Goal: Communication & Community: Ask a question

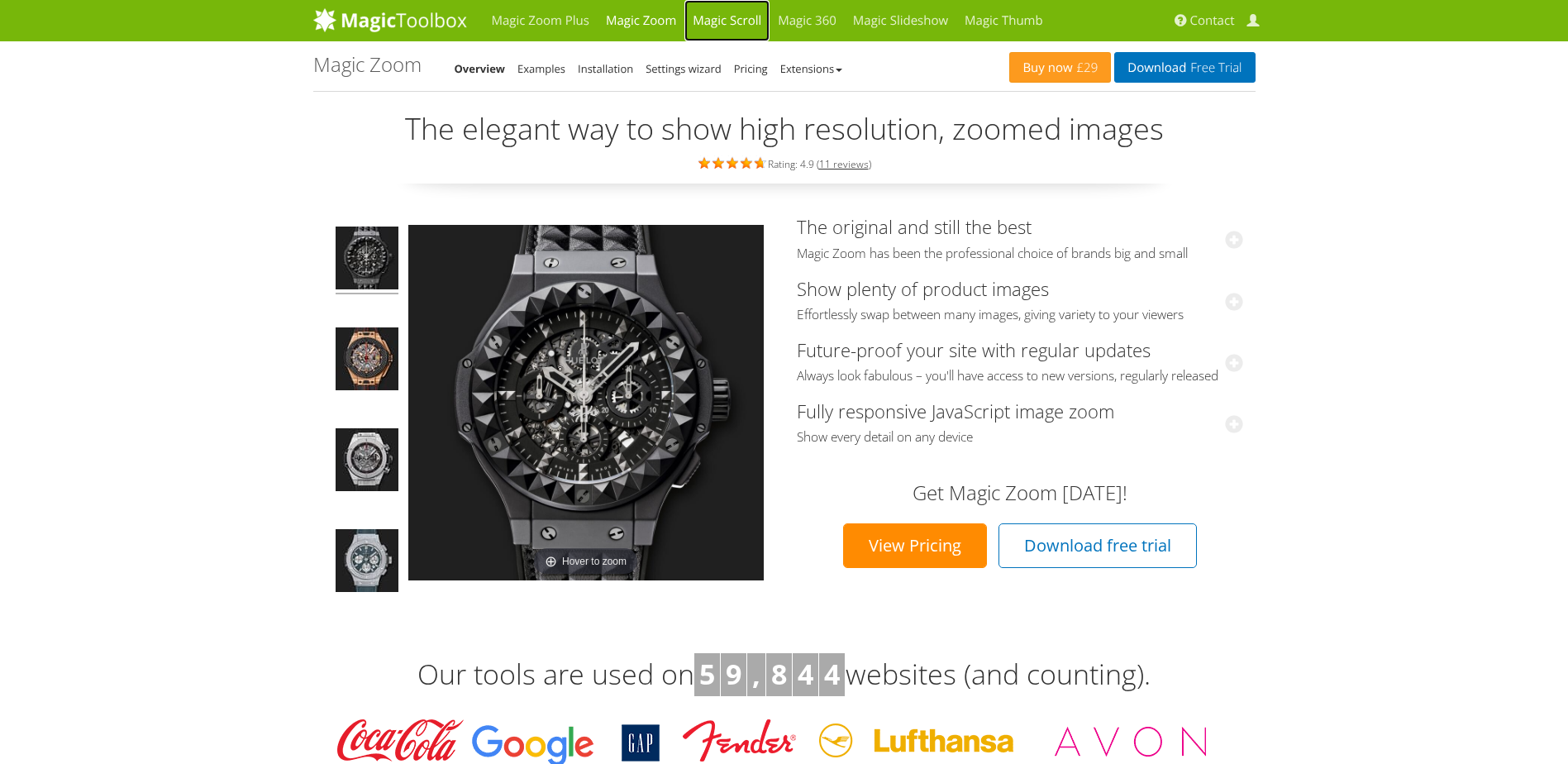
click at [702, 15] on link "Magic Scroll" at bounding box center [727, 20] width 85 height 41
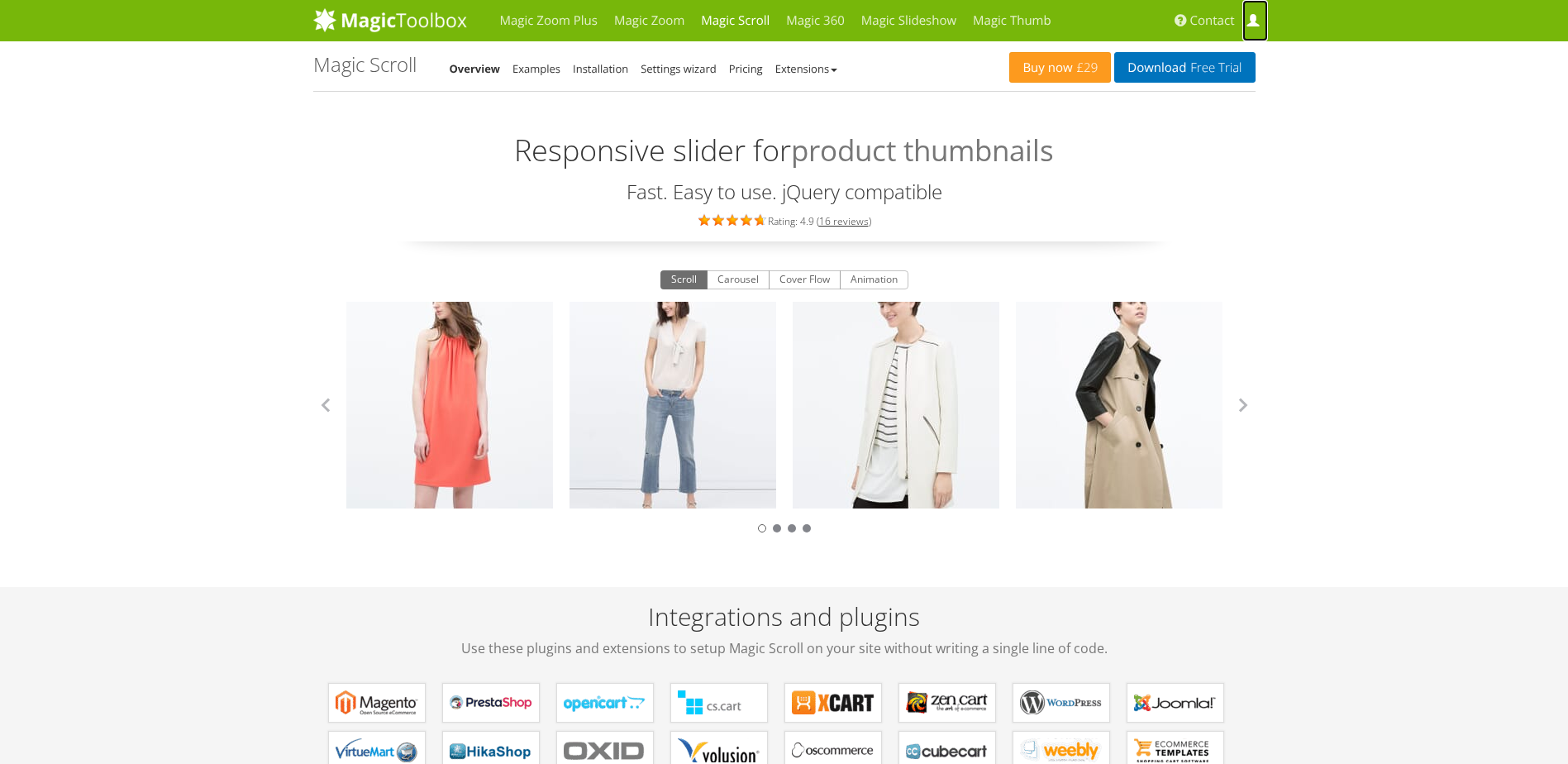
click at [1250, 20] on span at bounding box center [1253, 21] width 12 height 12
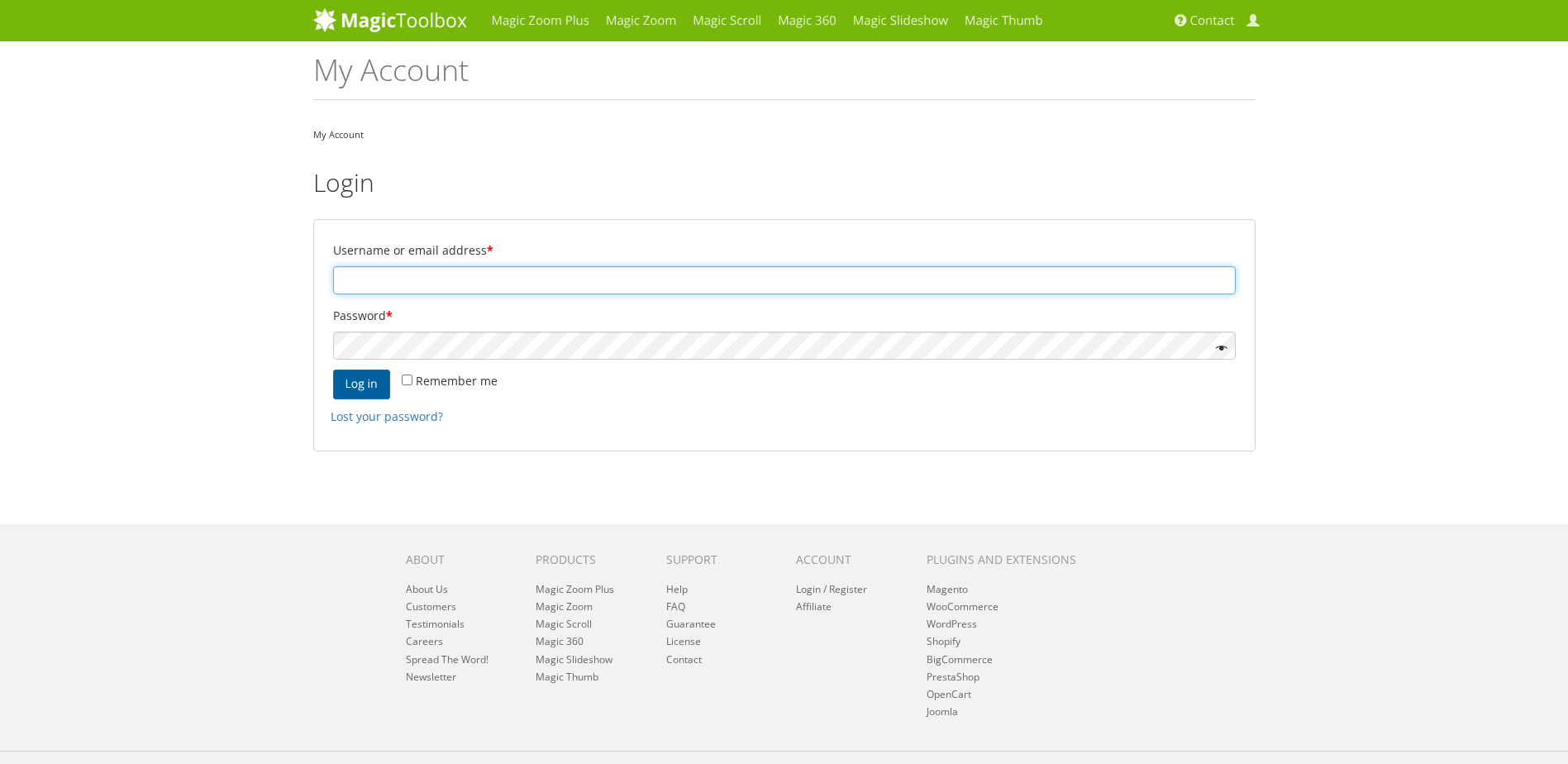
type input "compass_solutions@msn.com"
click at [354, 384] on button "Log in" at bounding box center [362, 384] width 57 height 29
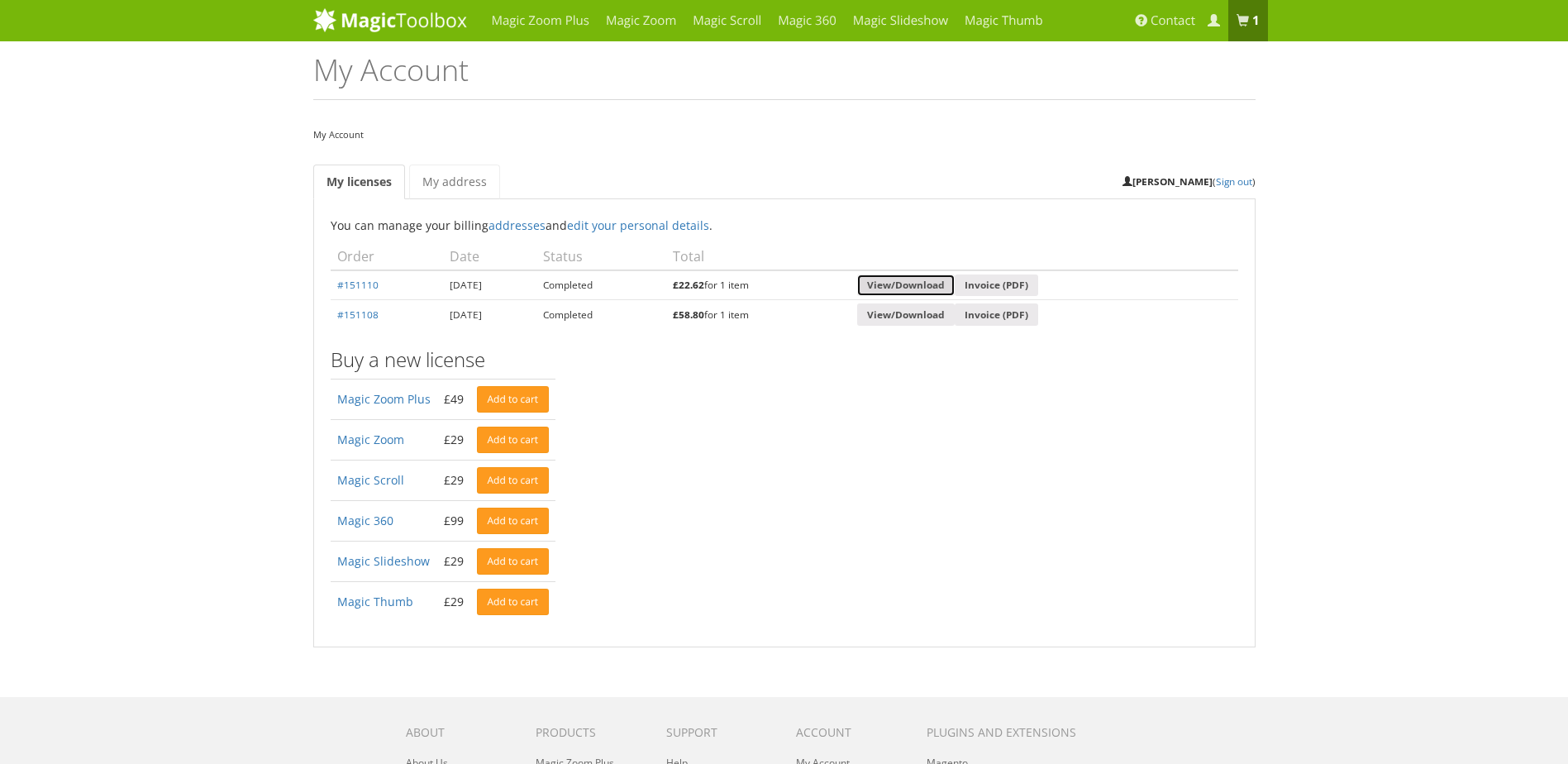
click at [950, 286] on link "View/Download" at bounding box center [906, 285] width 98 height 22
click at [1245, 25] on span at bounding box center [1243, 21] width 12 height 12
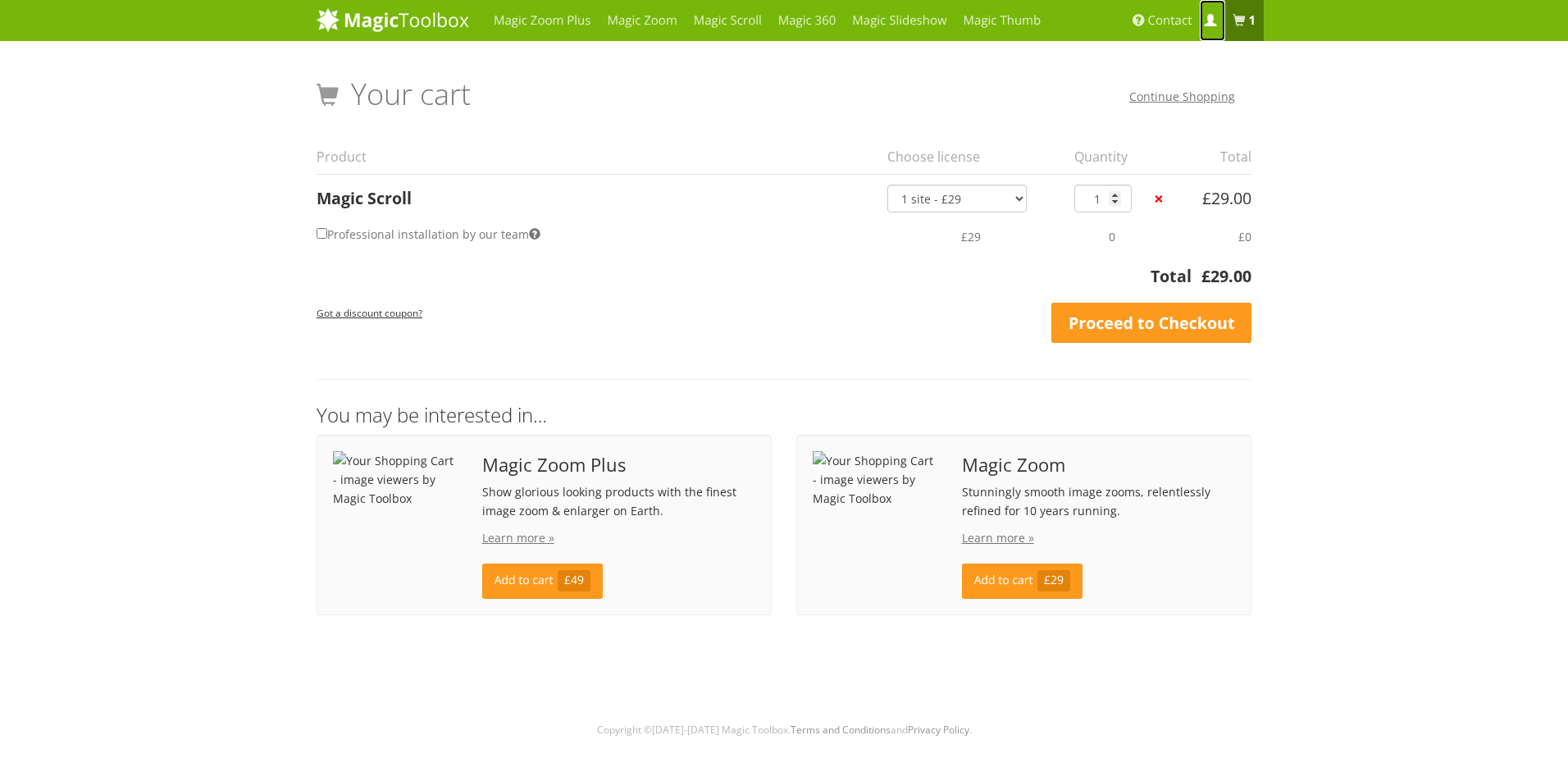
click at [1209, 17] on span at bounding box center [1210, 21] width 12 height 12
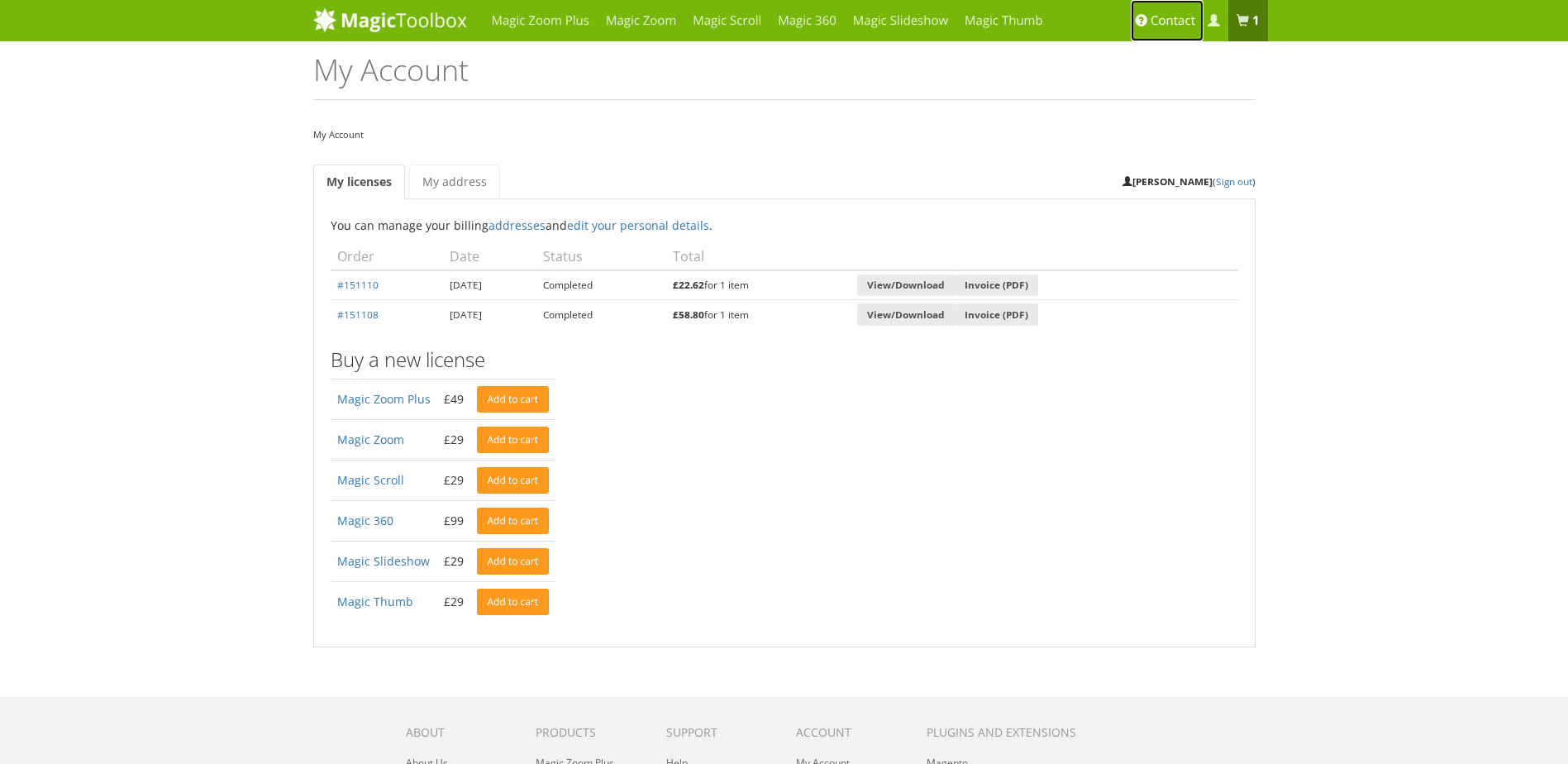
click at [1161, 15] on span "Contact" at bounding box center [1173, 20] width 45 height 17
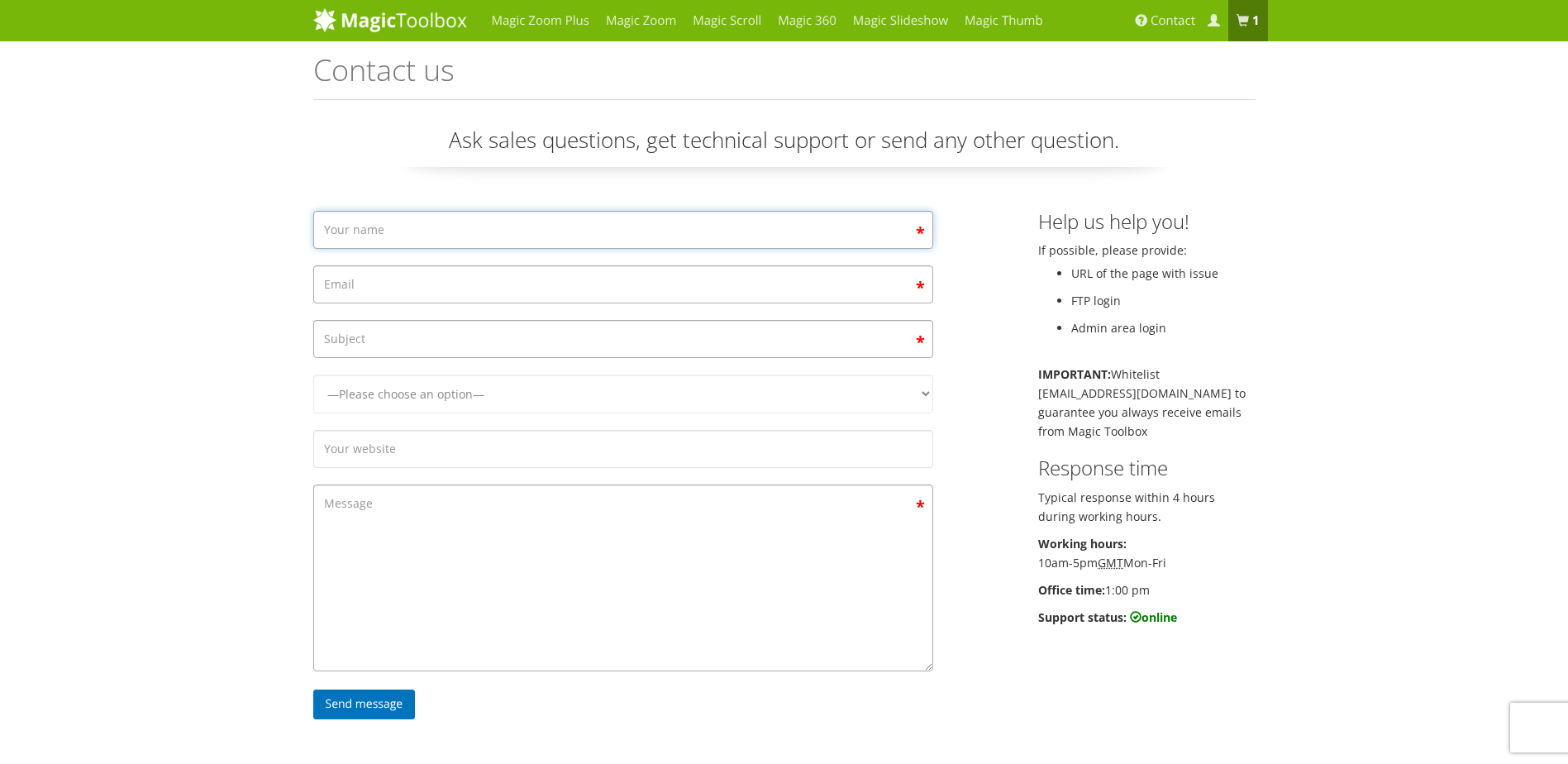
click at [398, 244] on input "Contact form" at bounding box center [623, 230] width 620 height 38
type input "David Evans"
type input "[EMAIL_ADDRESS][DOMAIN_NAME]"
type input "Magic scroll for virtuemart"
click at [455, 391] on select "—Please choose an option— Magic Zoom Magic Zoom Plus Magic Thumb Magic Slidesho…" at bounding box center [623, 394] width 620 height 39
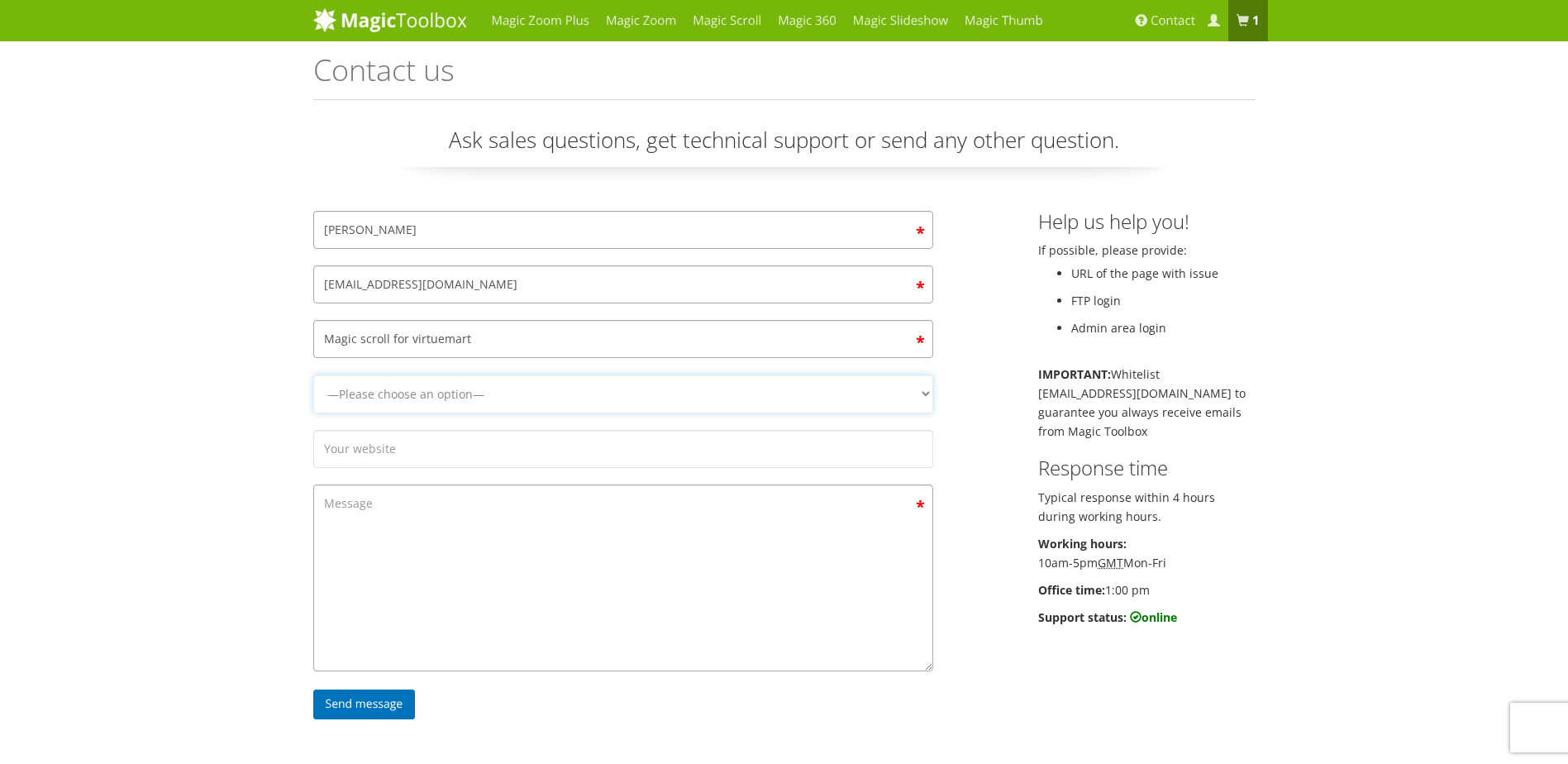
select select "Magic Scroll"
click at [313, 374] on select "—Please choose an option— Magic Zoom Magic Zoom Plus Magic Thumb Magic Slidesho…" at bounding box center [623, 394] width 620 height 39
drag, startPoint x: 507, startPoint y: 343, endPoint x: 303, endPoint y: 345, distance: 204.0
click at [303, 345] on div "Magic scroll for virtuemart" at bounding box center [623, 343] width 645 height 46
type input "Categories"
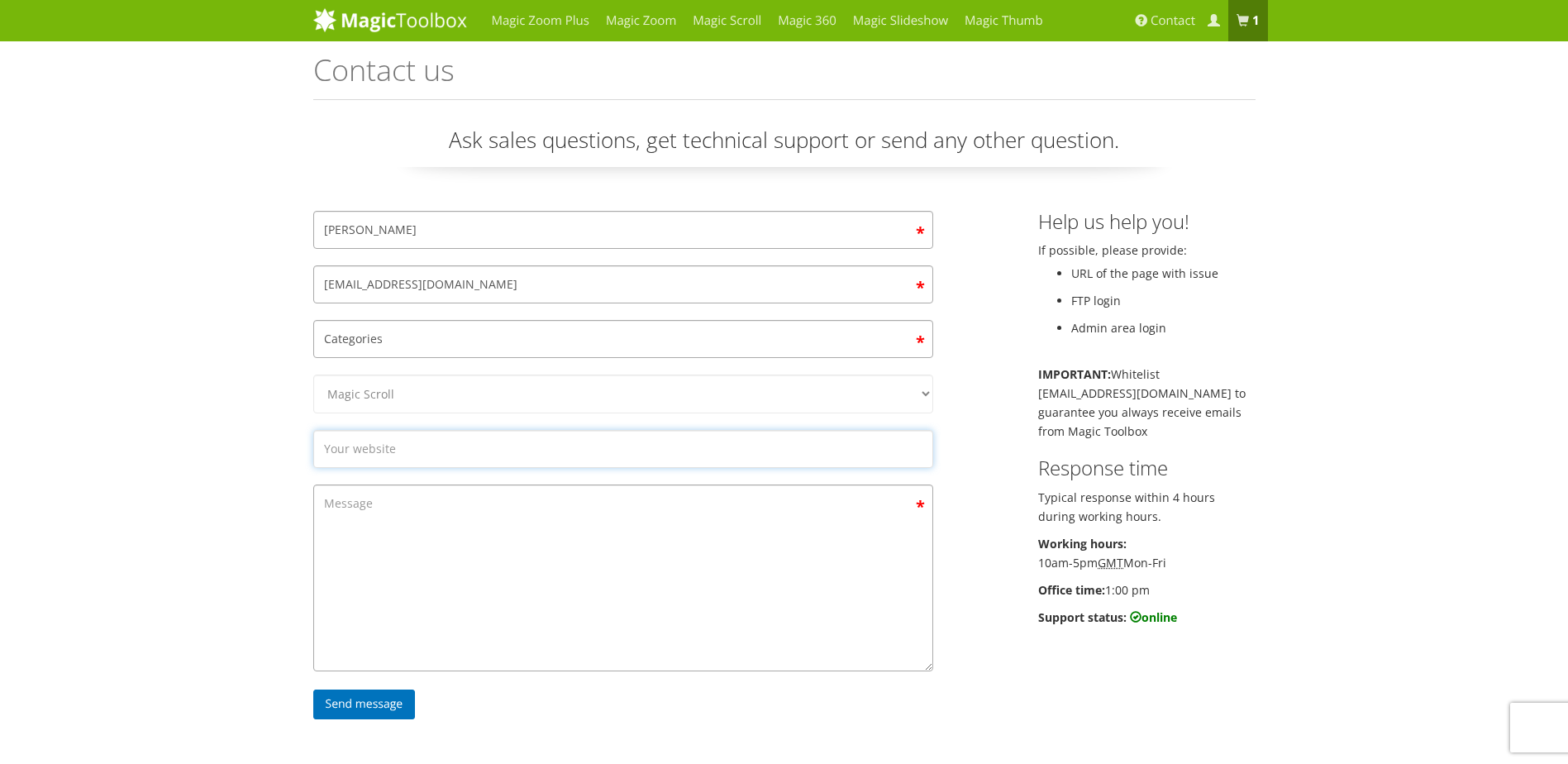
click at [343, 456] on input "Contact form" at bounding box center [623, 449] width 620 height 38
type input "l"
type input "l'AMORE bESPOKE"
click at [362, 508] on textarea "Contact form" at bounding box center [623, 578] width 620 height 187
type textarea "j"
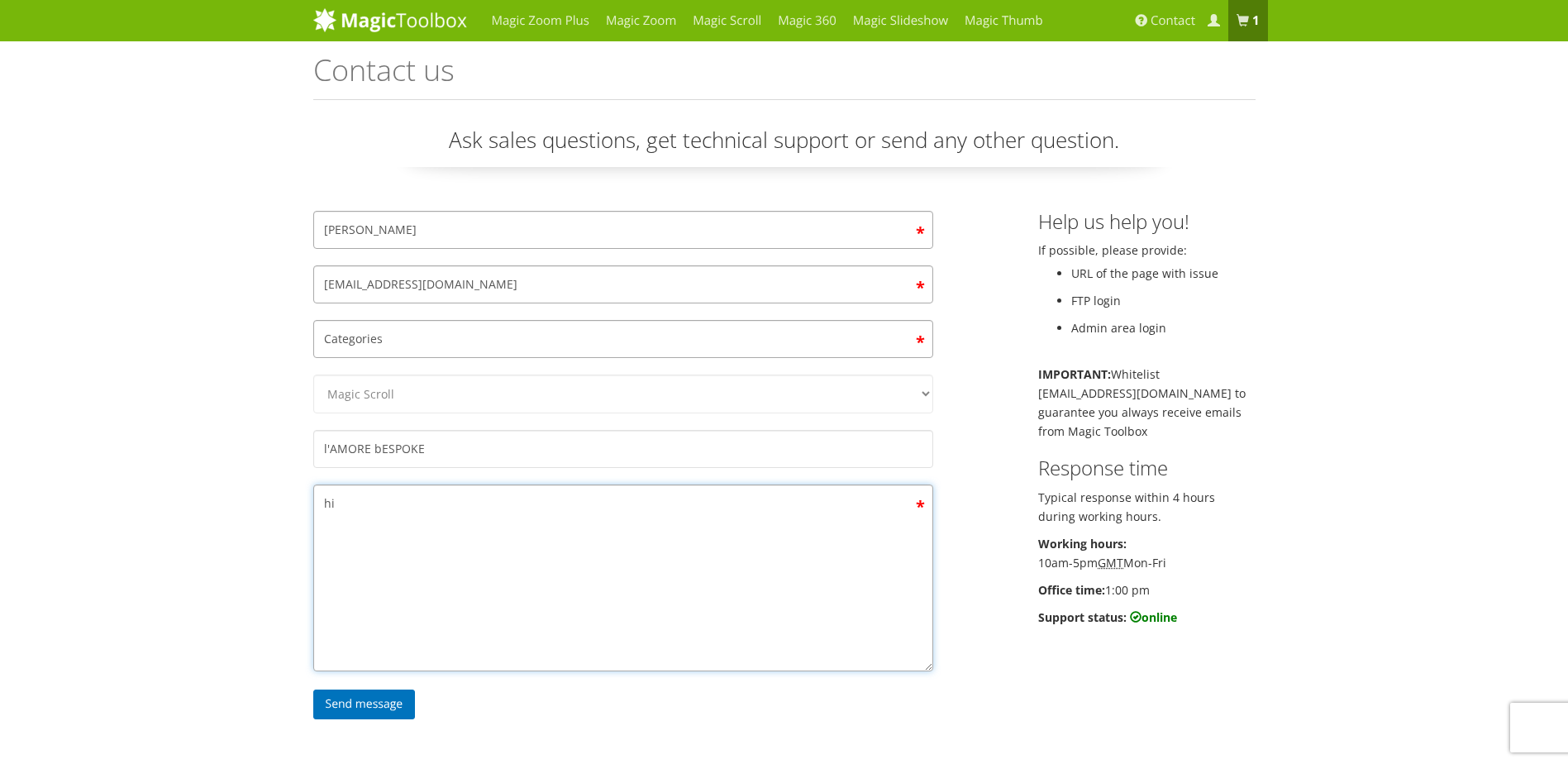
type textarea "h"
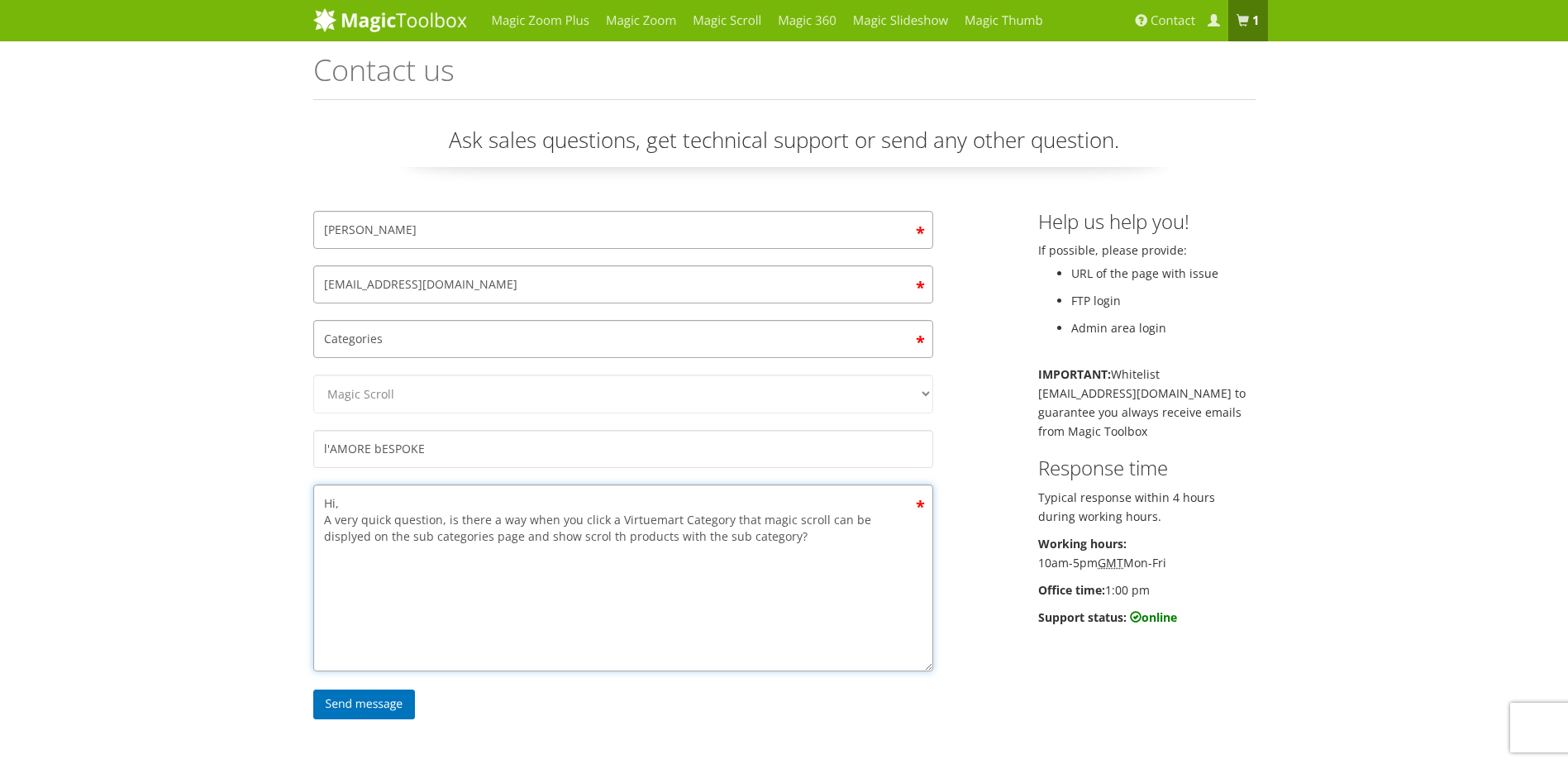
drag, startPoint x: 549, startPoint y: 535, endPoint x: 564, endPoint y: 549, distance: 20.5
click at [563, 549] on textarea "Hi, A very quick question, is there a way when you click a Virtuemart Category …" at bounding box center [623, 578] width 620 height 187
click at [551, 542] on textarea "Hi, A very quick question, is there a way when you click a Virtuemart Category …" at bounding box center [623, 578] width 620 height 187
click at [573, 537] on textarea "Hi, A very quick question, is there a way when you click a Virtuemart Category …" at bounding box center [623, 578] width 620 height 187
click at [566, 538] on textarea "Hi, A very quick question, is there a way when you click a Virtuemart Category …" at bounding box center [623, 578] width 620 height 187
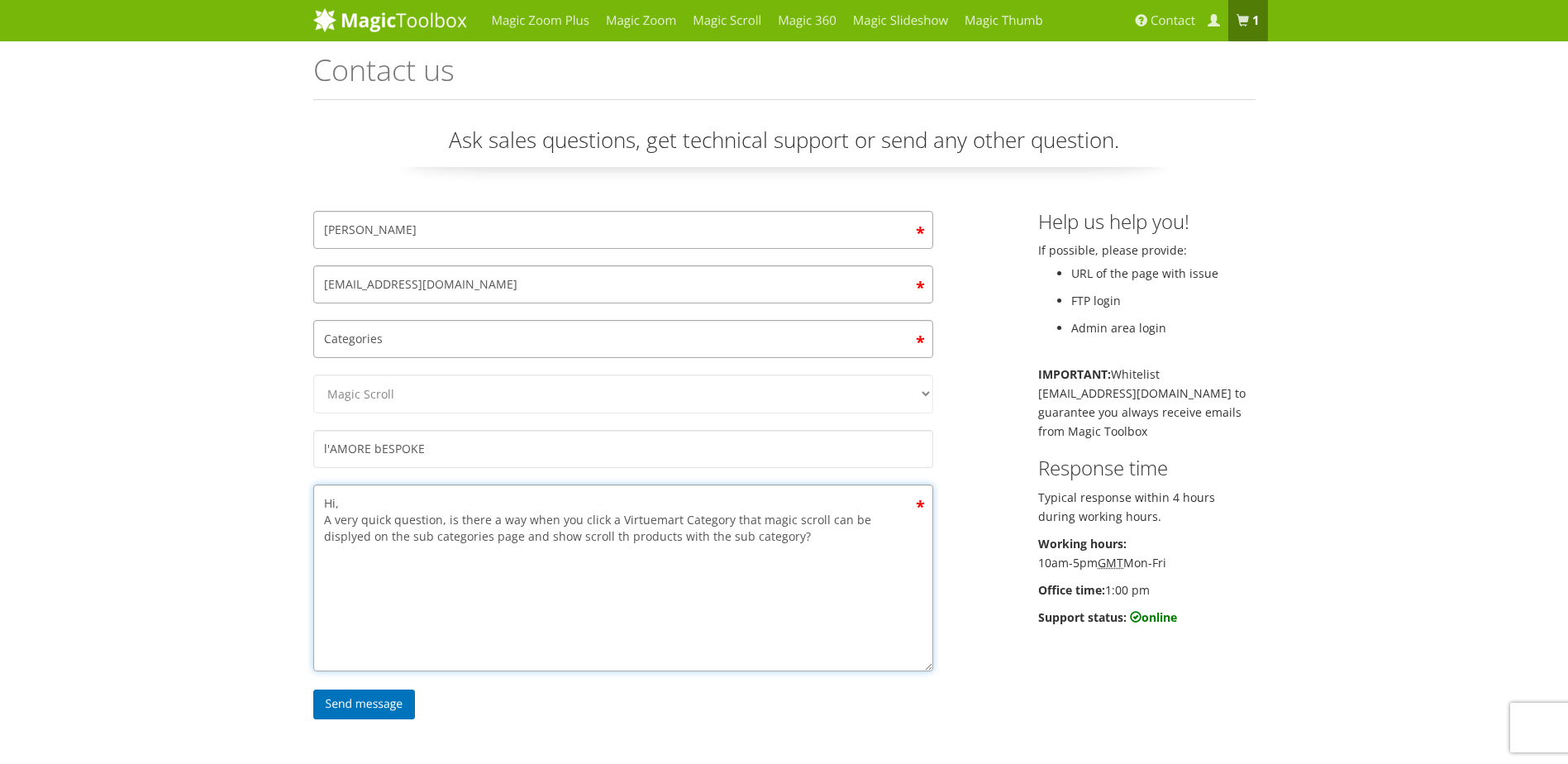
click at [570, 538] on textarea "Hi, A very quick question, is there a way when you click a Virtuemart Category …" at bounding box center [623, 578] width 620 height 187
click at [661, 555] on textarea "Hi, A very quick question, is there a way when you click a Virtuemart Category …" at bounding box center [623, 578] width 620 height 187
click at [443, 521] on textarea "Hi, A very quick question, is there a way when you click a Virtuemart Category …" at bounding box center [623, 578] width 620 height 187
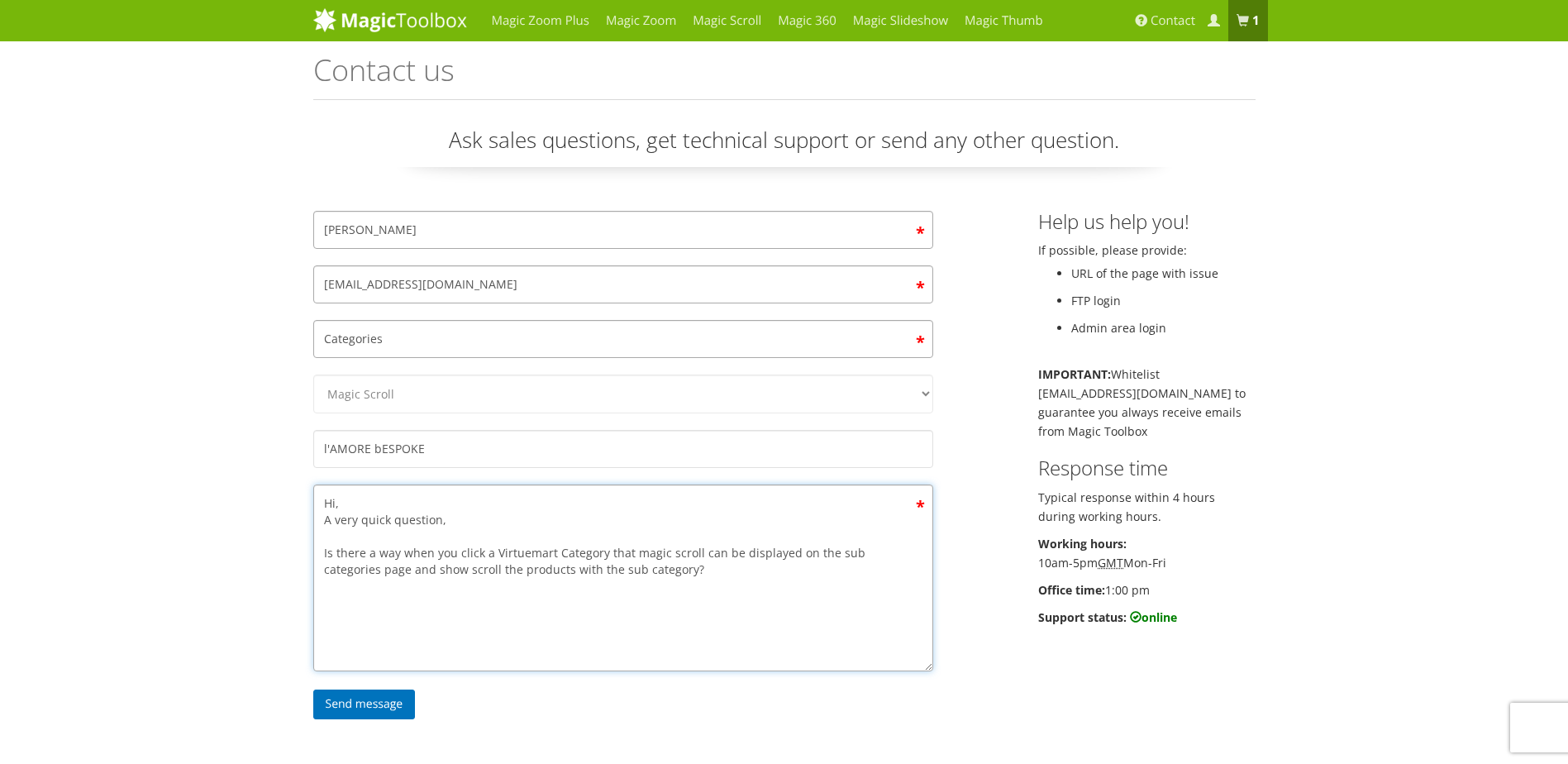
drag, startPoint x: 408, startPoint y: 570, endPoint x: 376, endPoint y: 572, distance: 32.1
click at [376, 572] on textarea "Hi, A very quick question, Is there a way when you click a Virtuemart Category …" at bounding box center [623, 578] width 620 height 187
click at [702, 565] on textarea "Hi, A very quick question, Is there a way when you click a Virtuemart Category …" at bounding box center [623, 578] width 620 height 187
type textarea "Hi, A very quick question, Is there a way when you click a Virtuemart Category …"
click at [389, 703] on input "Send message" at bounding box center [364, 703] width 102 height 29
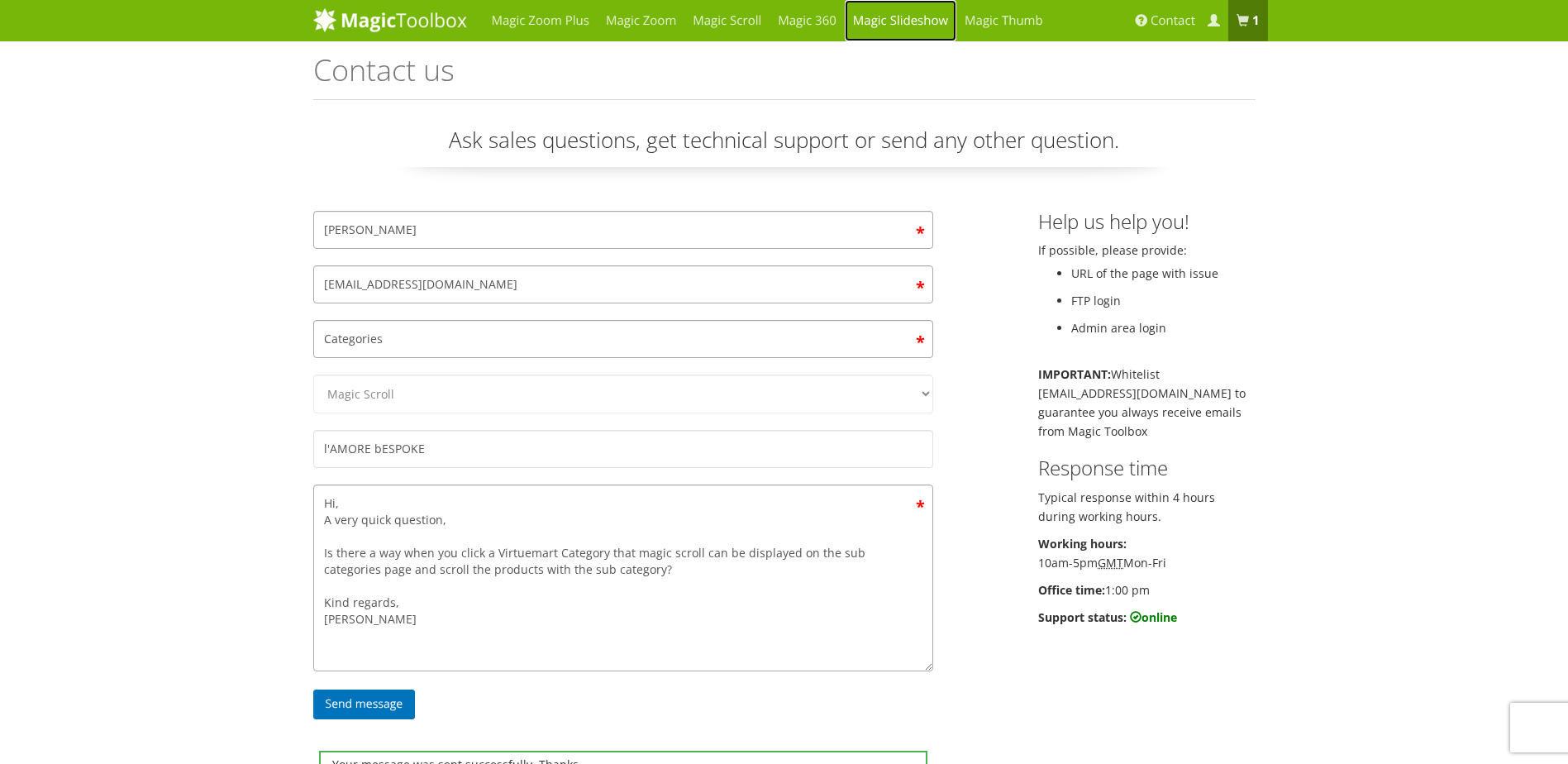
click at [914, 28] on link "Magic Slideshow" at bounding box center [900, 20] width 111 height 41
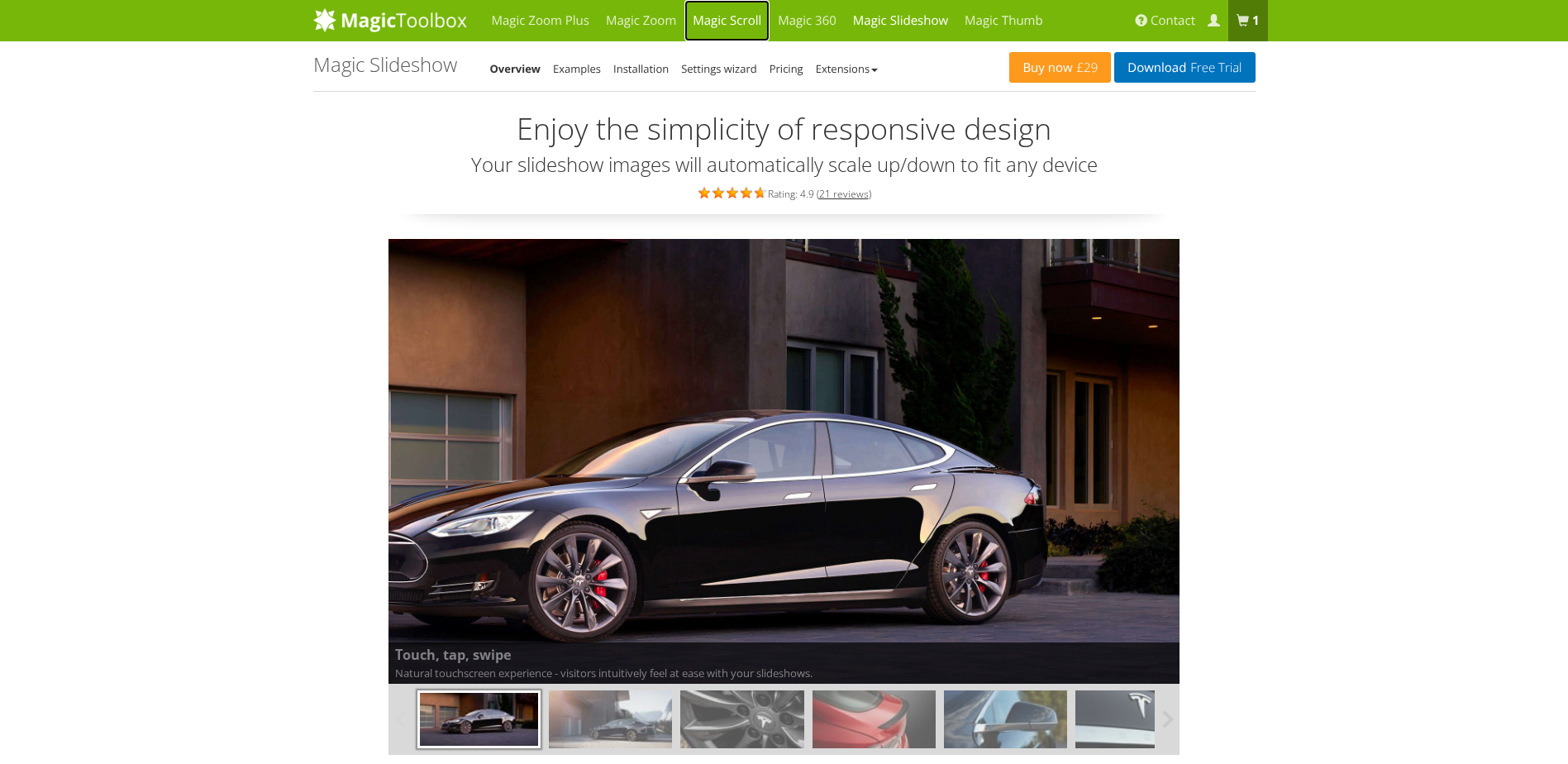
click at [720, 15] on link "Magic Scroll" at bounding box center [727, 20] width 85 height 41
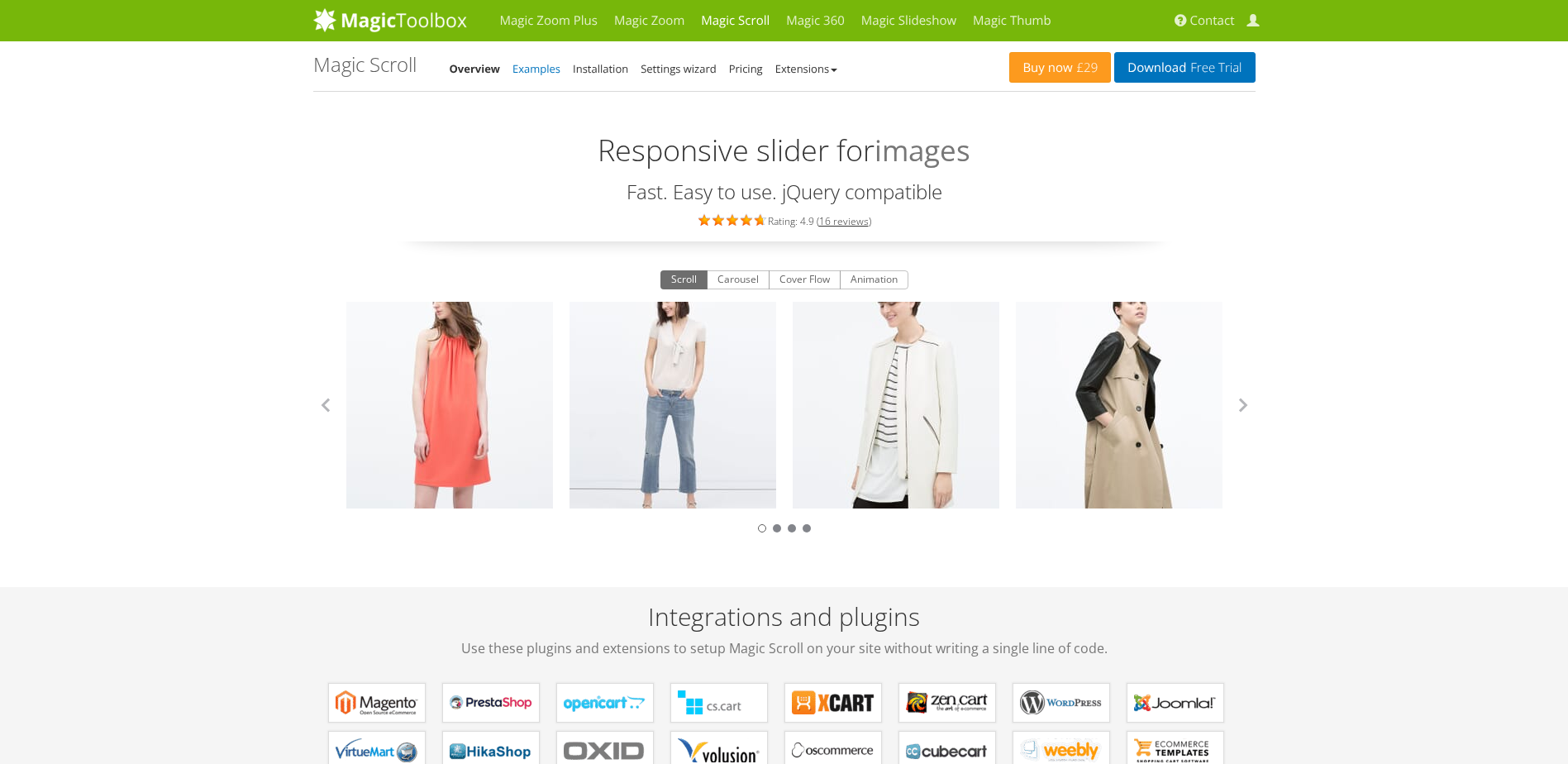
click at [540, 71] on link "Examples" at bounding box center [537, 69] width 48 height 15
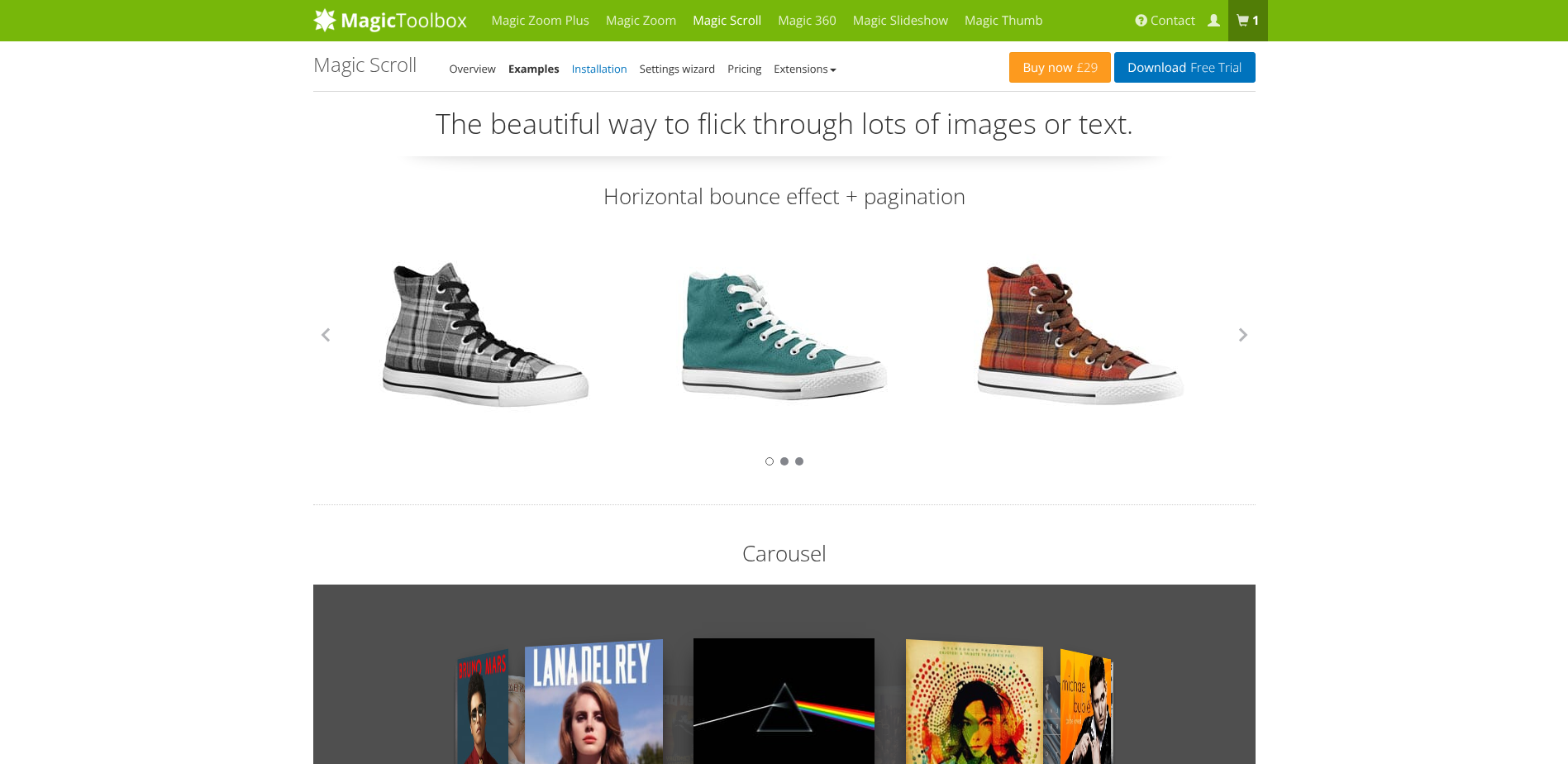
click at [604, 71] on link "Installation" at bounding box center [599, 69] width 55 height 15
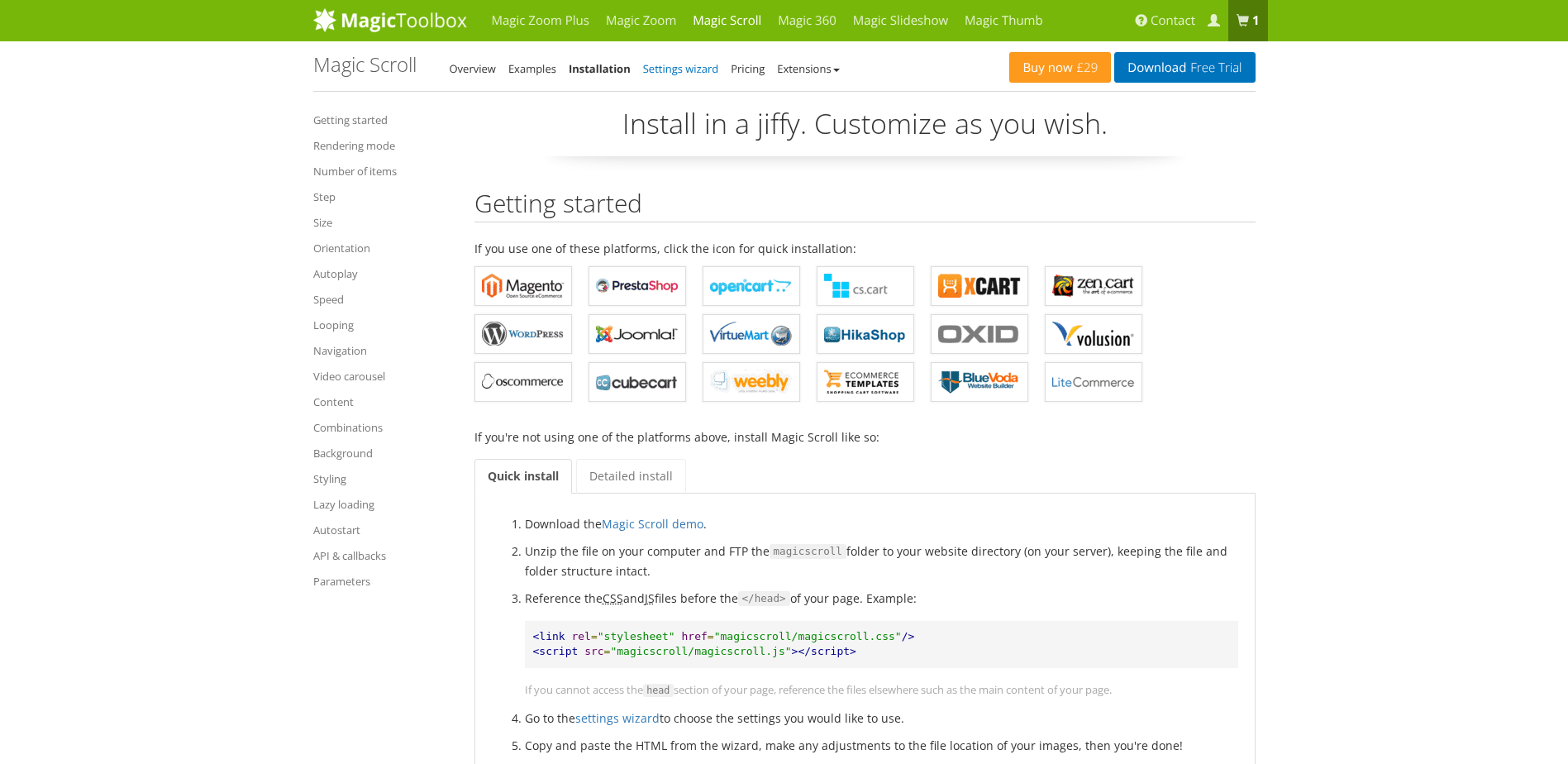
click at [696, 70] on link "Settings wizard" at bounding box center [680, 69] width 76 height 15
